Goal: Information Seeking & Learning: Learn about a topic

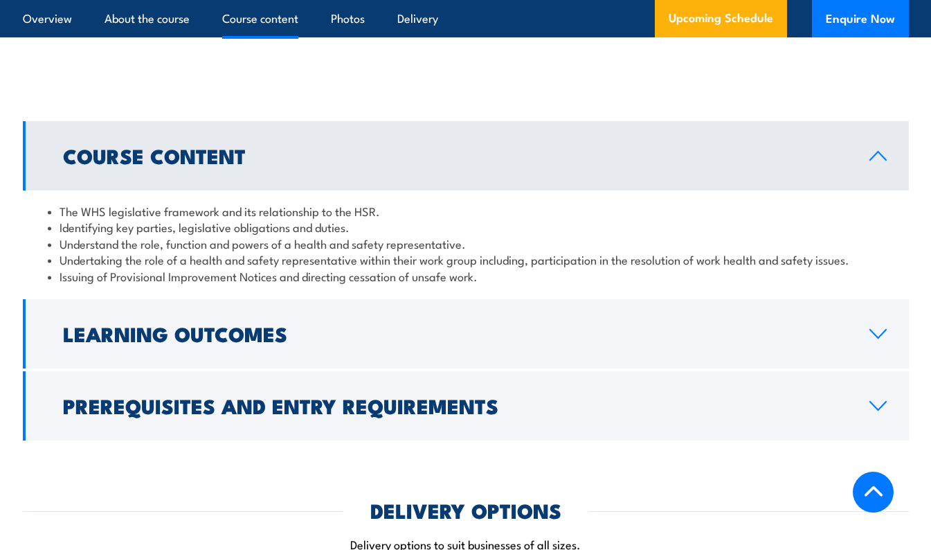
scroll to position [1380, 0]
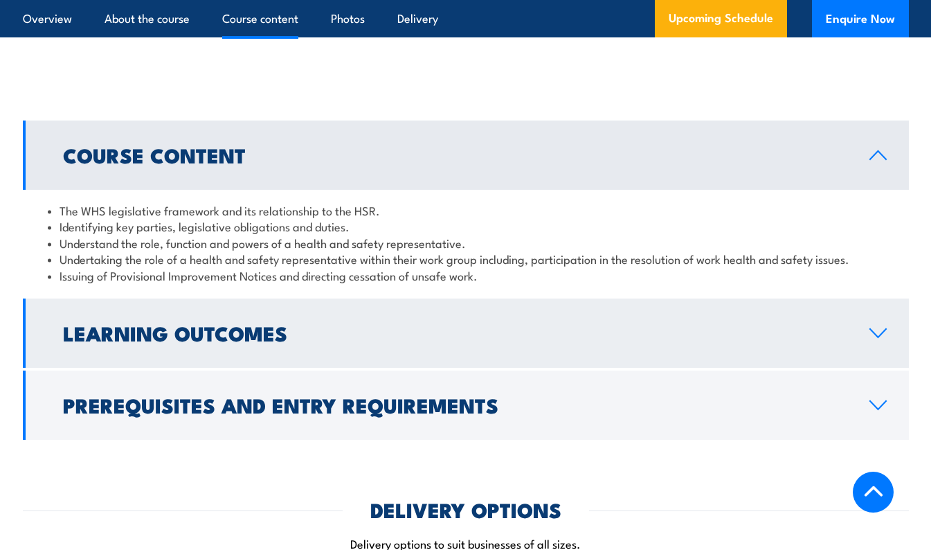
click at [359, 344] on link "Learning Outcomes" at bounding box center [466, 332] width 886 height 69
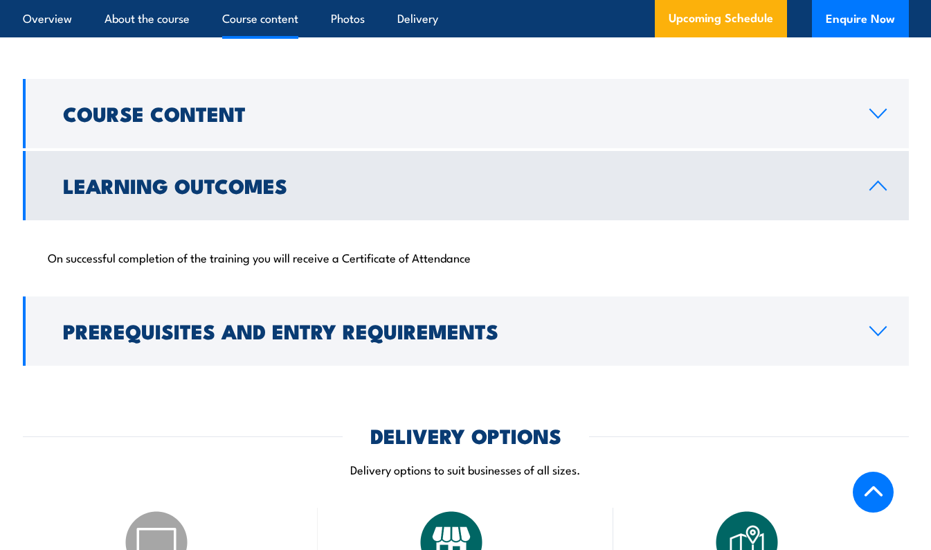
scroll to position [1422, 0]
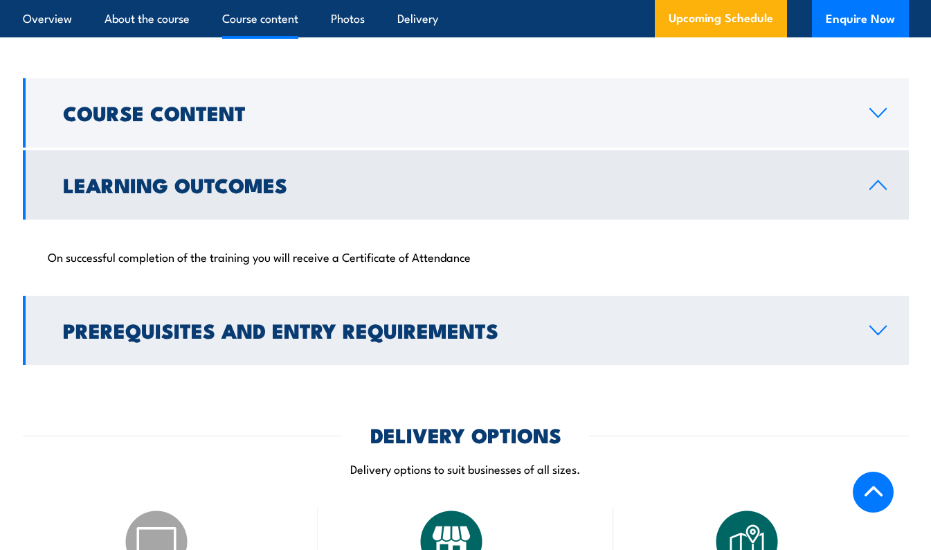
click at [428, 336] on h2 "Prerequisites and Entry Requirements" at bounding box center [455, 330] width 784 height 18
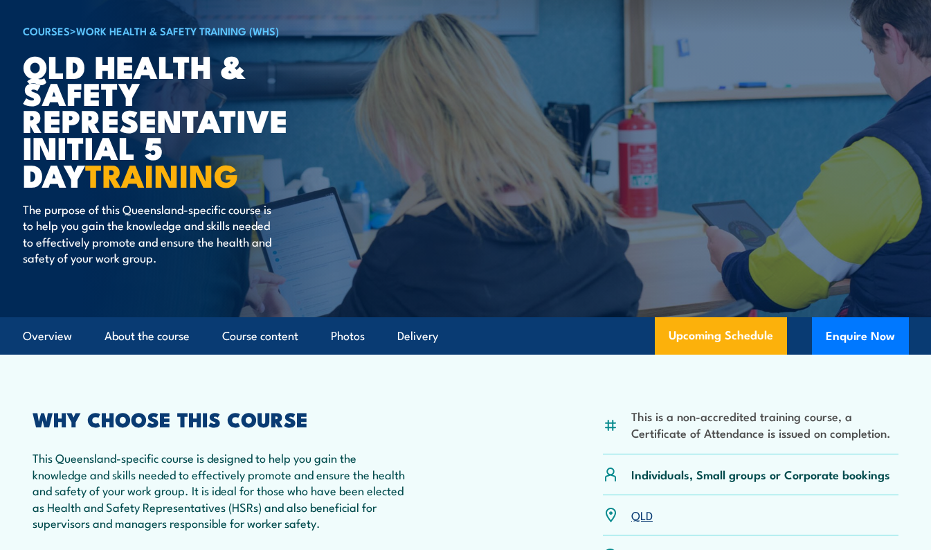
scroll to position [98, 0]
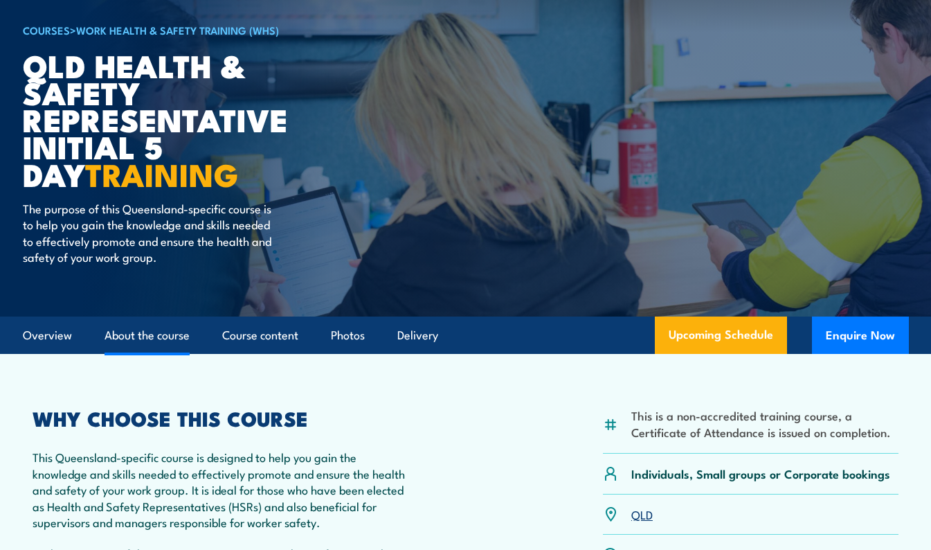
click at [161, 331] on link "About the course" at bounding box center [147, 335] width 85 height 37
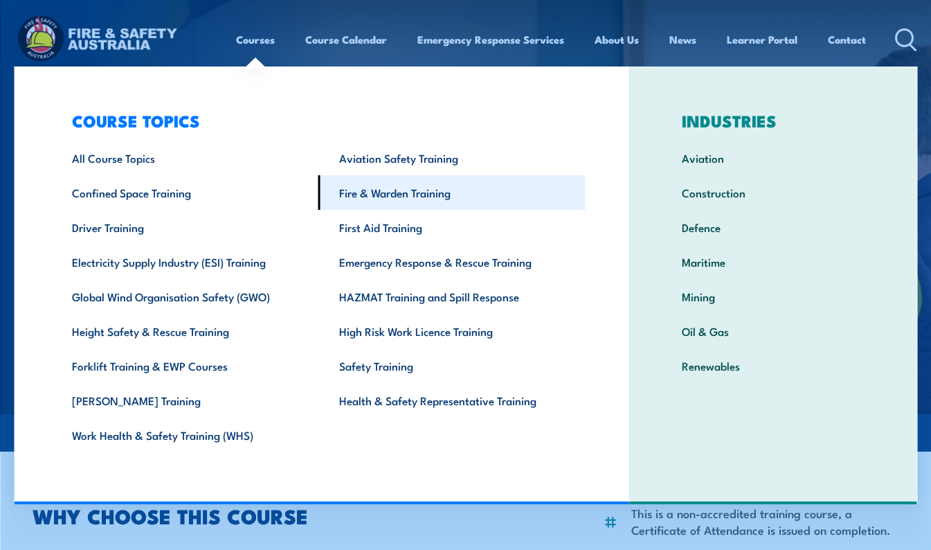
click at [361, 197] on link "Fire & Warden Training" at bounding box center [451, 192] width 267 height 35
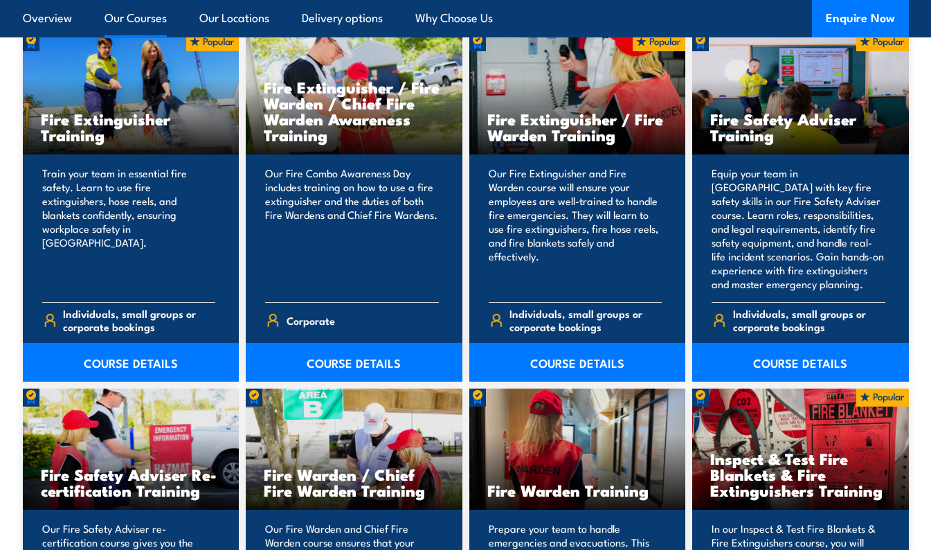
scroll to position [1453, 0]
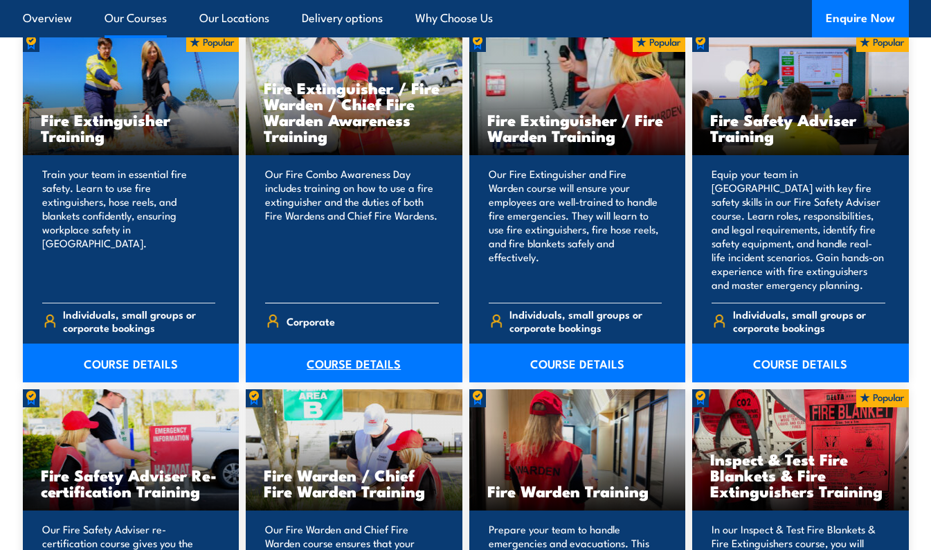
click at [341, 364] on link "COURSE DETAILS" at bounding box center [354, 362] width 217 height 39
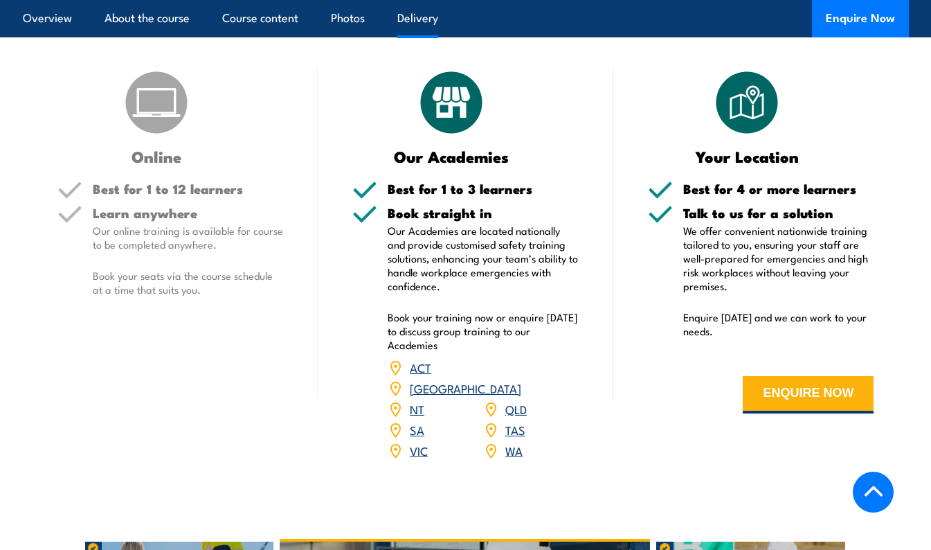
scroll to position [1769, 0]
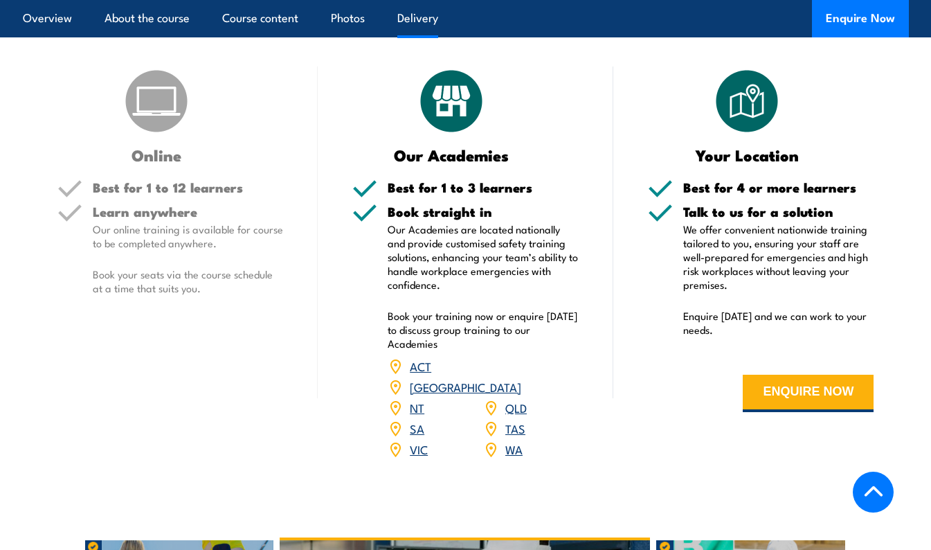
click at [512, 399] on link "QLD" at bounding box center [515, 407] width 21 height 17
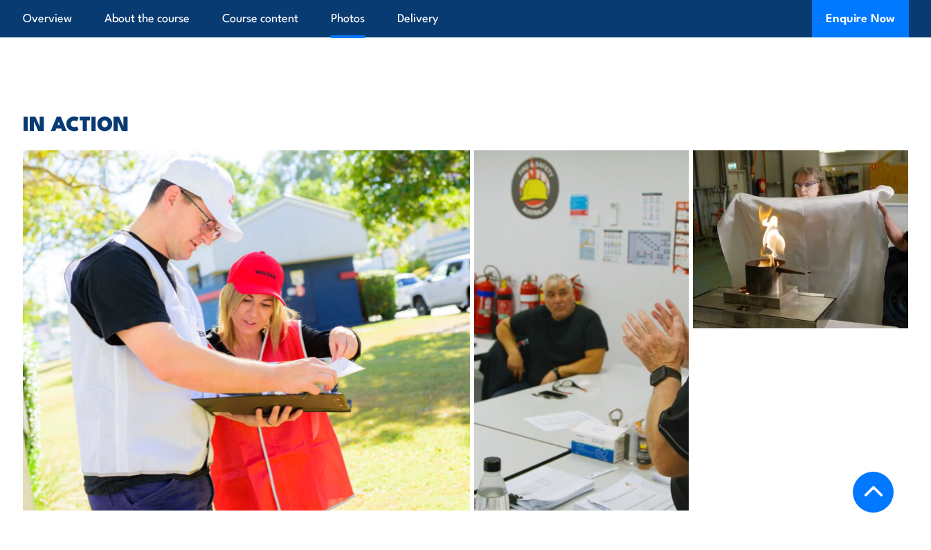
scroll to position [2759, 0]
